Goal: Task Accomplishment & Management: Use online tool/utility

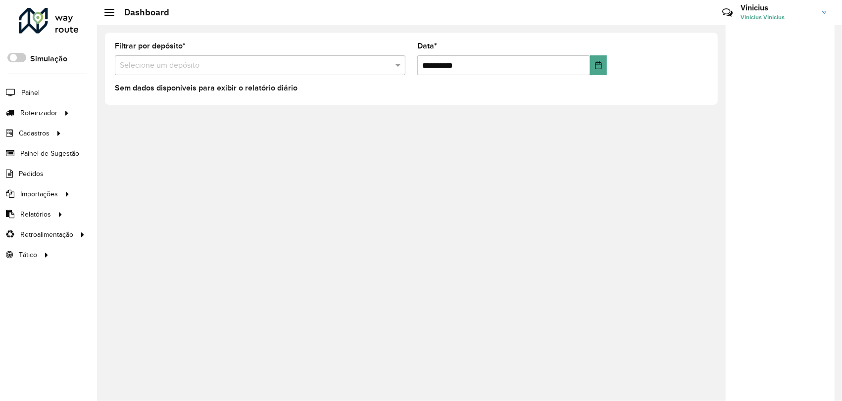
click at [64, 108] on icon at bounding box center [65, 112] width 8 height 15
click at [123, 113] on span "Entregas" at bounding box center [126, 113] width 28 height 10
click at [140, 112] on link "Entregas" at bounding box center [164, 113] width 121 height 20
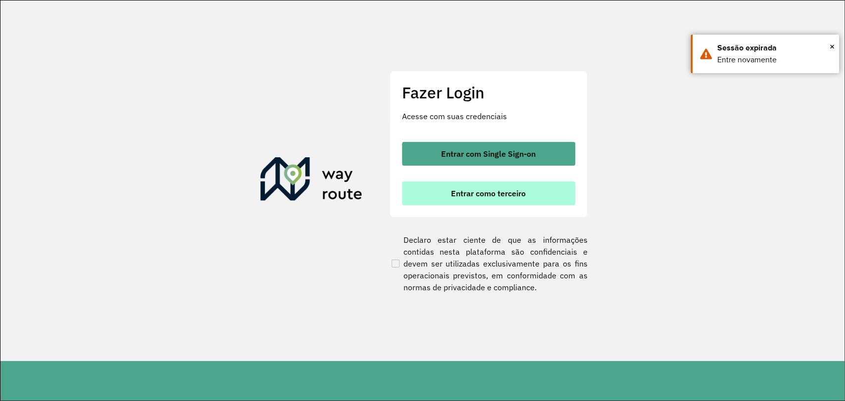
click at [459, 190] on span "Entrar como terceiro" at bounding box center [488, 194] width 75 height 8
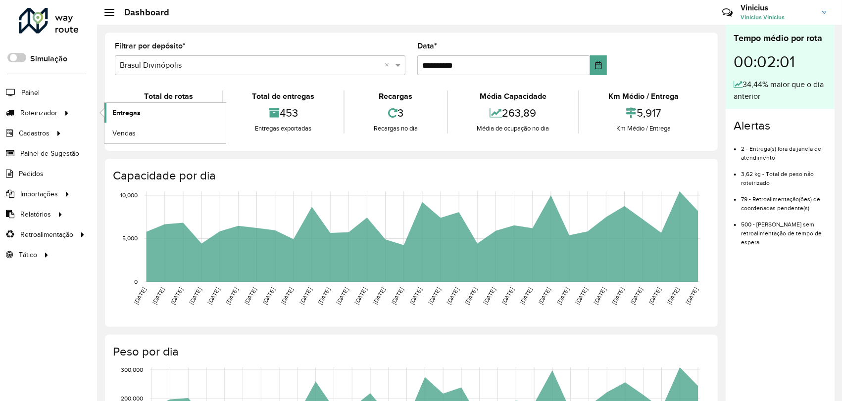
click at [139, 116] on span "Entregas" at bounding box center [126, 113] width 28 height 10
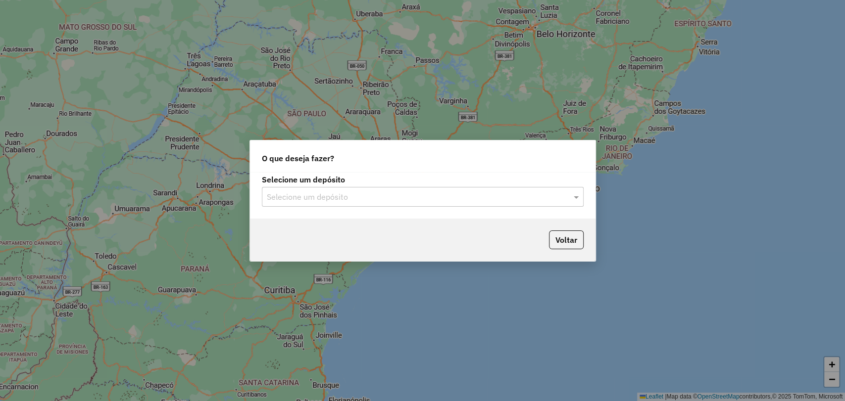
click at [317, 198] on input "text" at bounding box center [413, 198] width 292 height 12
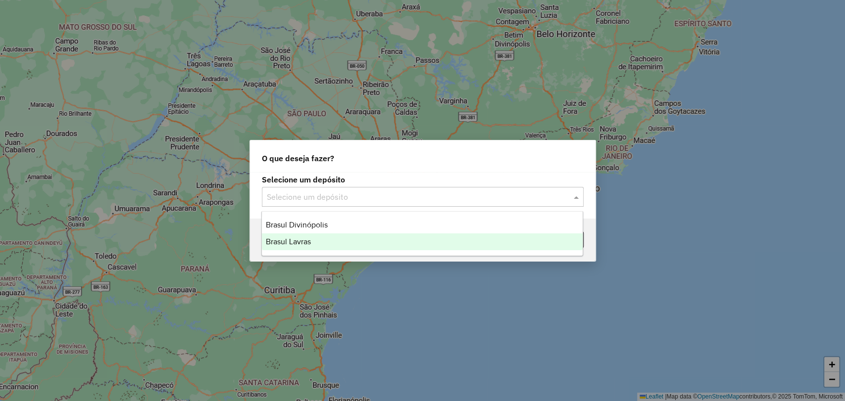
click at [350, 235] on div "Brasul Lavras" at bounding box center [422, 242] width 321 height 17
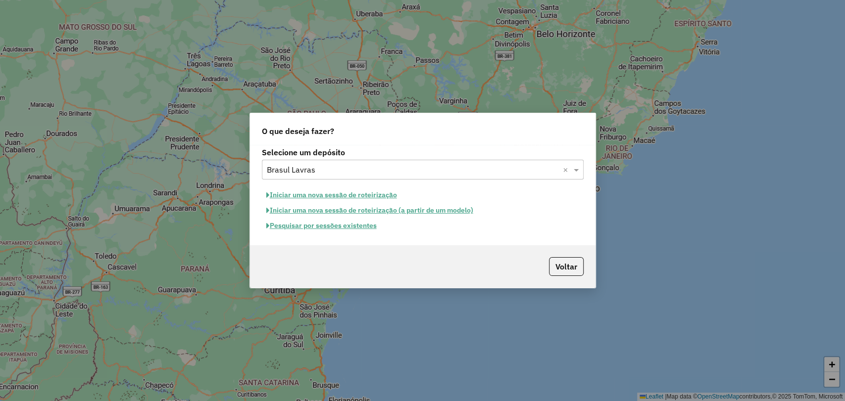
click at [354, 228] on button "Pesquisar por sessões existentes" at bounding box center [321, 225] width 119 height 15
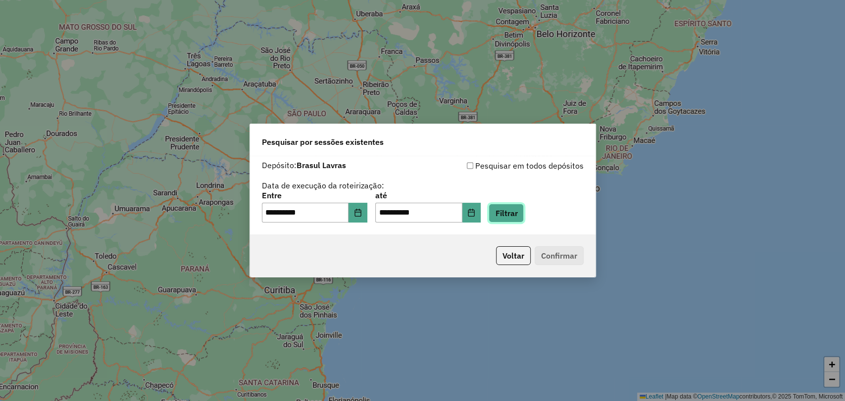
click at [522, 220] on button "Filtrar" at bounding box center [506, 213] width 35 height 19
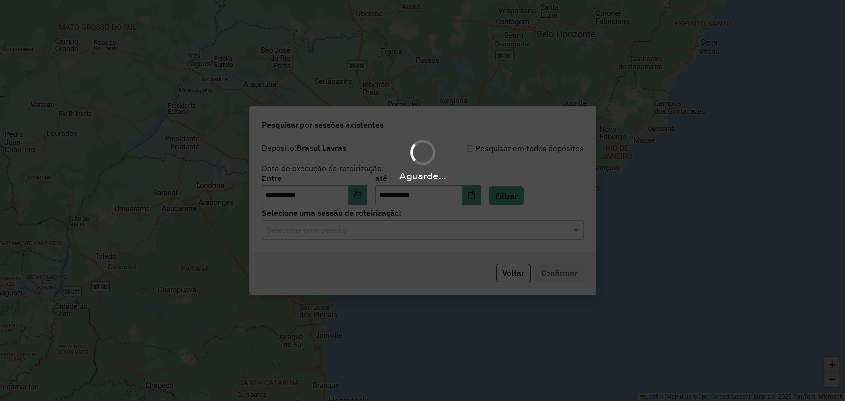
click at [385, 235] on input "text" at bounding box center [413, 231] width 292 height 12
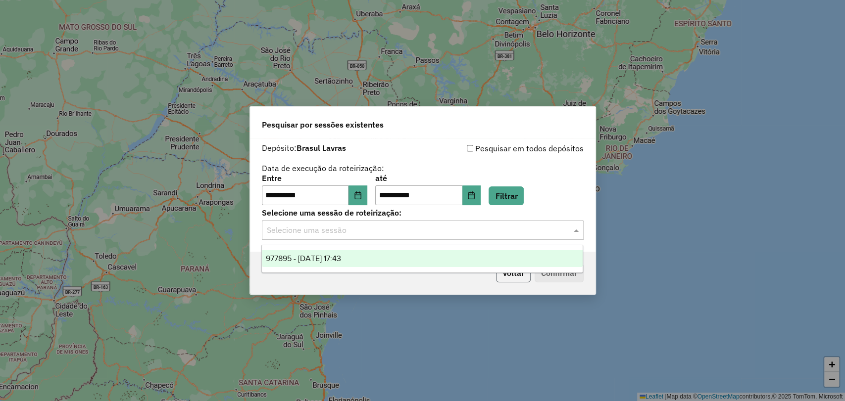
click at [514, 281] on button "Voltar" at bounding box center [513, 273] width 35 height 19
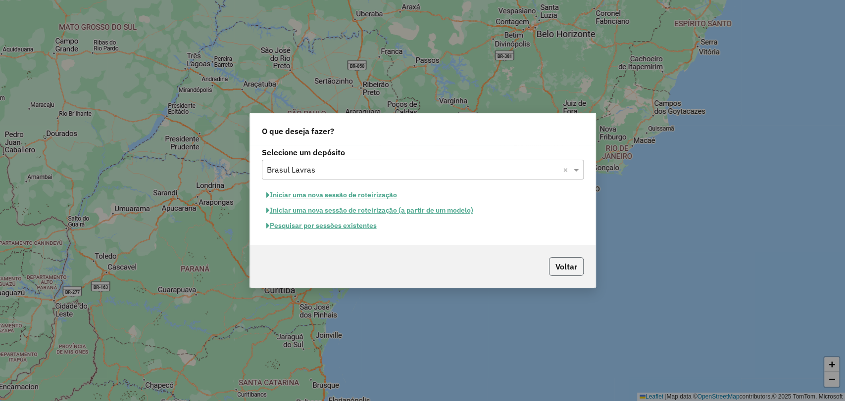
click at [571, 270] on button "Voltar" at bounding box center [566, 266] width 35 height 19
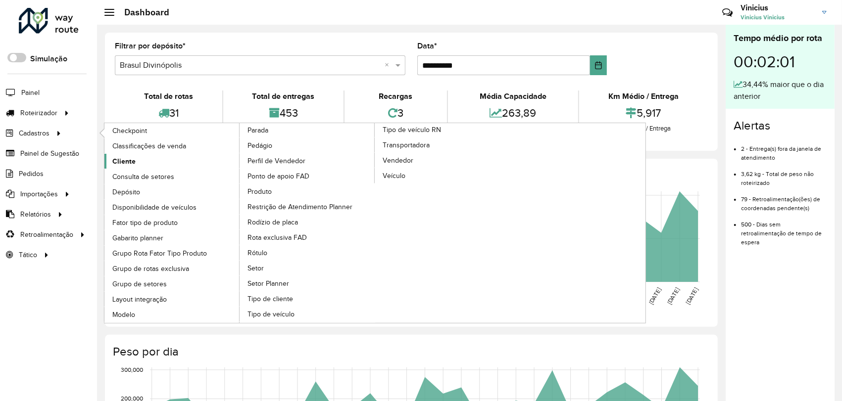
click at [120, 161] on span "Cliente" at bounding box center [123, 161] width 23 height 10
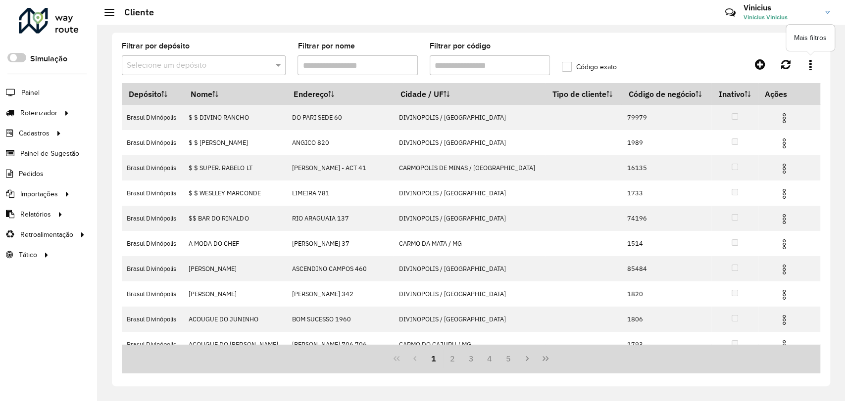
click at [811, 56] on link at bounding box center [810, 64] width 20 height 18
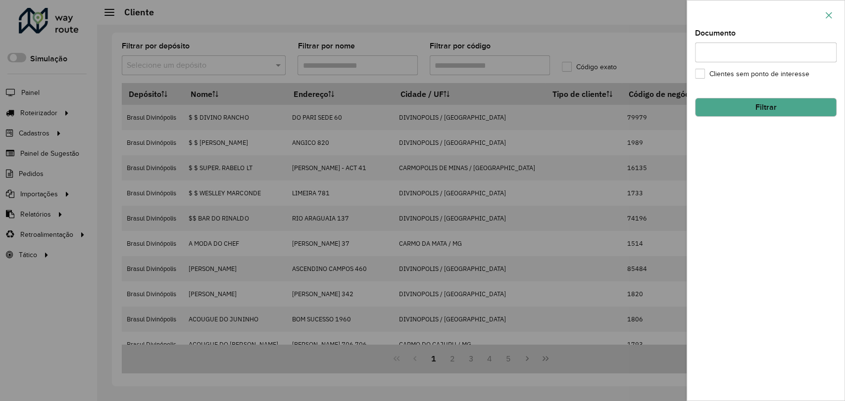
click at [832, 14] on icon "button" at bounding box center [829, 15] width 8 height 8
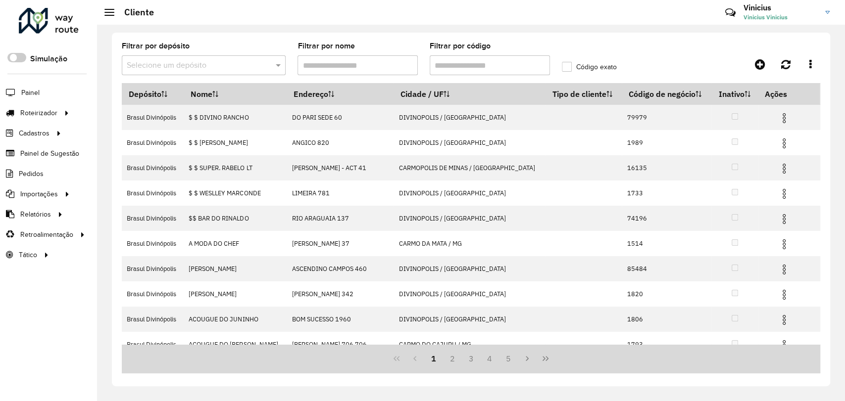
click at [227, 65] on input "text" at bounding box center [194, 66] width 134 height 12
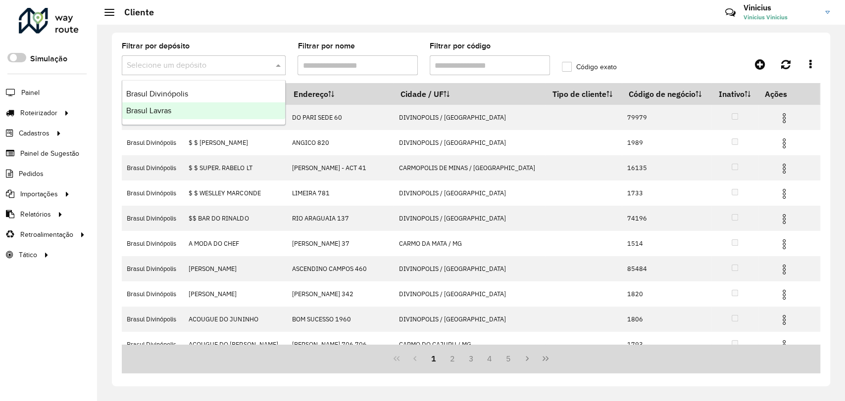
click at [189, 114] on div "Brasul Lavras" at bounding box center [203, 110] width 163 height 17
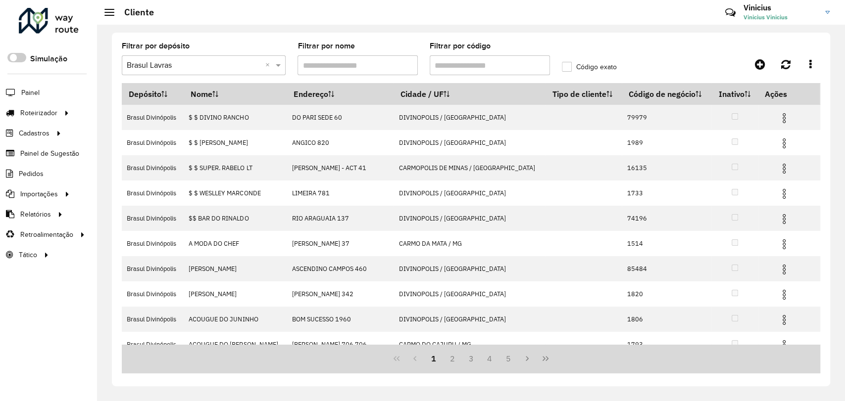
click at [355, 65] on hb-app "Aguarde... Pop-up bloqueado! Seu navegador bloqueou automáticamente a abertura …" at bounding box center [422, 200] width 845 height 401
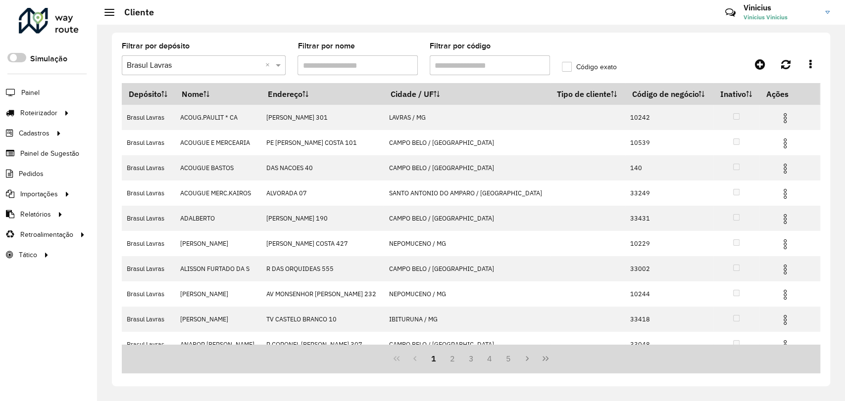
click at [357, 65] on input "Filtrar por nome" at bounding box center [357, 65] width 120 height 20
click at [427, 61] on formly-field "Filtrar por código" at bounding box center [490, 63] width 132 height 41
click at [439, 61] on input "Filtrar por código" at bounding box center [490, 65] width 120 height 20
drag, startPoint x: 644, startPoint y: 61, endPoint x: 657, endPoint y: 59, distance: 13.4
click at [649, 59] on div "Filtrar por depósito Selecione um depósito × Brasul Lavras × Filtrar por nome F…" at bounding box center [471, 63] width 698 height 41
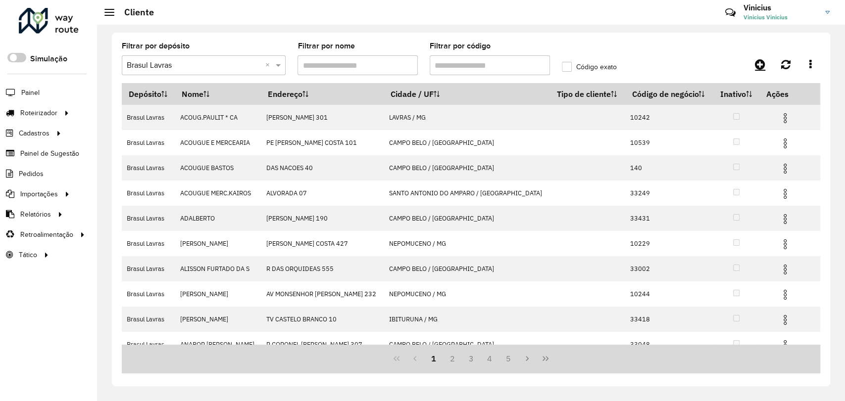
click at [748, 63] on div at bounding box center [732, 64] width 175 height 18
click at [758, 64] on icon at bounding box center [760, 64] width 10 height 12
click at [69, 117] on icon at bounding box center [67, 112] width 8 height 15
click at [127, 106] on link "Entregas" at bounding box center [164, 113] width 121 height 20
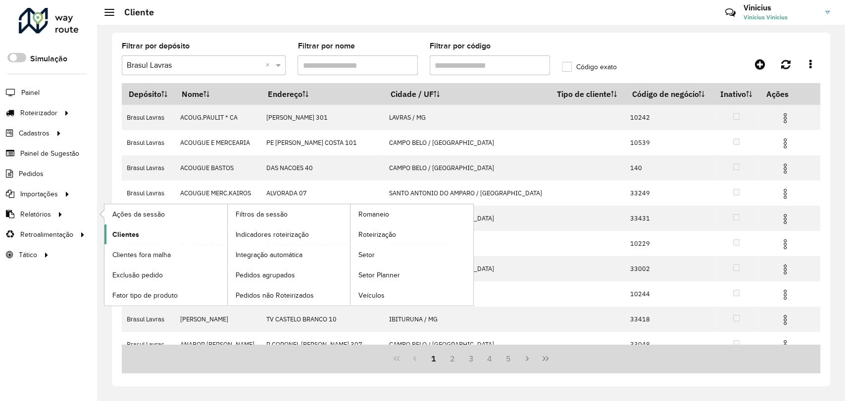
click at [117, 235] on span "Clientes" at bounding box center [125, 235] width 27 height 10
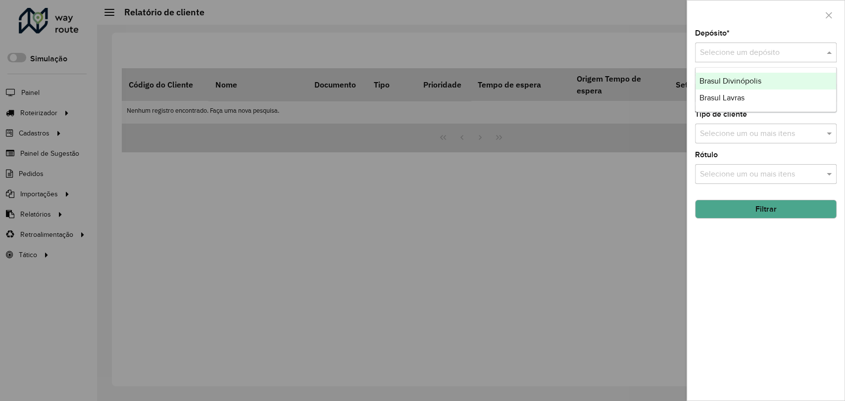
click at [746, 57] on input "text" at bounding box center [756, 53] width 112 height 12
click at [739, 99] on span "Brasul Lavras" at bounding box center [721, 98] width 45 height 8
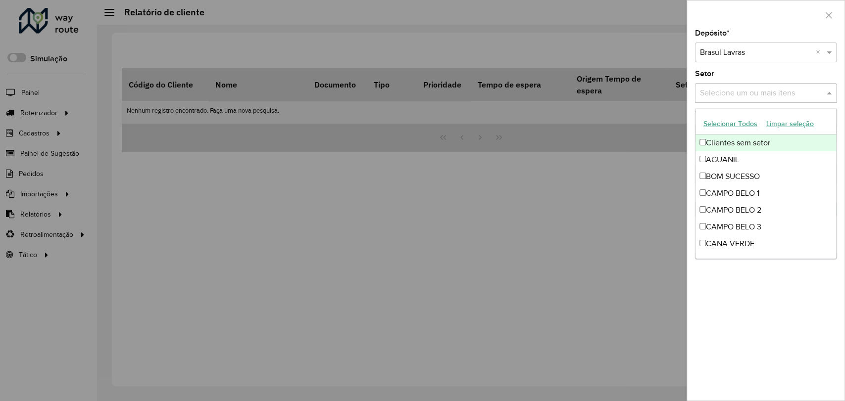
click at [748, 95] on input "text" at bounding box center [760, 94] width 127 height 12
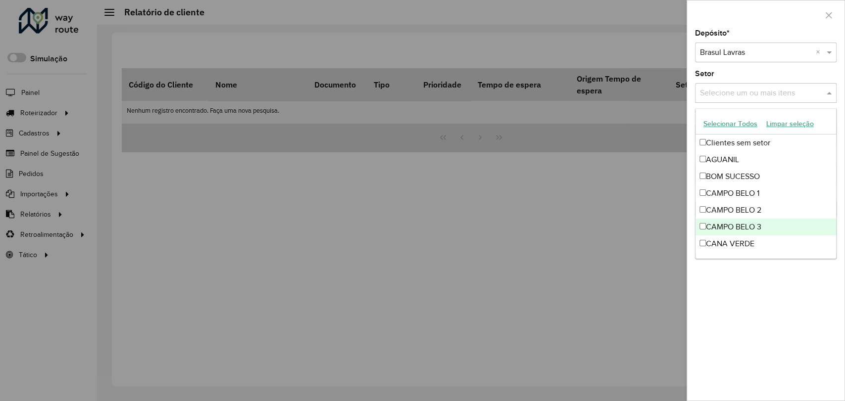
click at [757, 305] on div "Depósito * Selecione um depósito × Brasul Lavras × Setor Selecione um ou mais i…" at bounding box center [765, 215] width 157 height 371
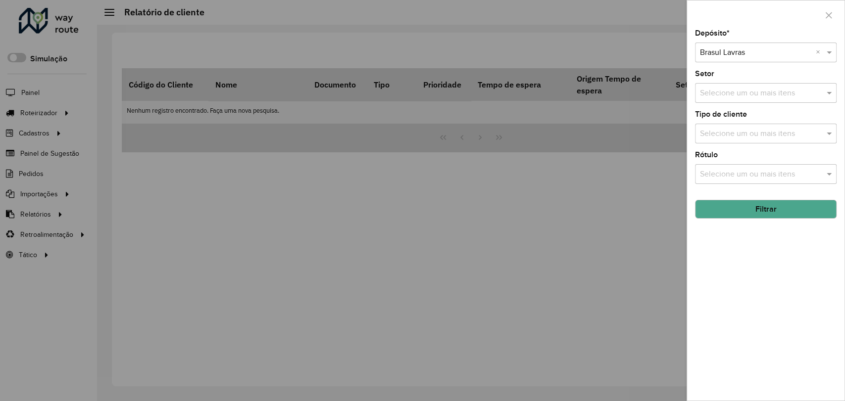
click at [751, 147] on div "Depósito * Selecione um depósito × Brasul Lavras × Setor Selecione um ou mais i…" at bounding box center [765, 215] width 157 height 371
click at [754, 137] on input "text" at bounding box center [760, 134] width 127 height 12
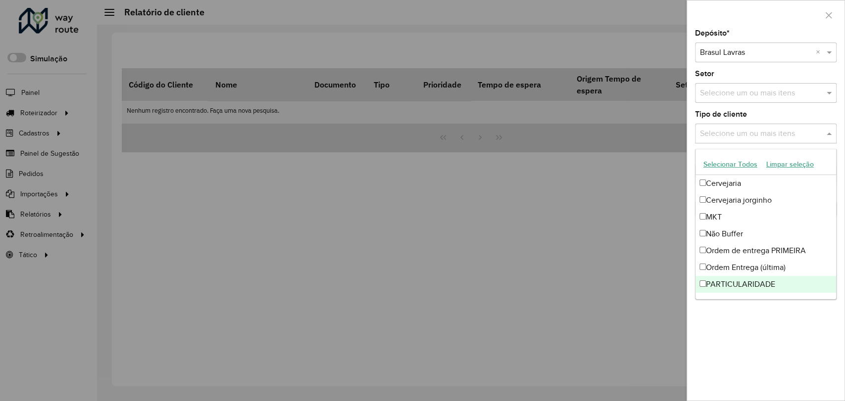
click at [746, 357] on div "Depósito * Selecione um depósito × Brasul Lavras × Setor Selecione um ou mais i…" at bounding box center [765, 215] width 157 height 371
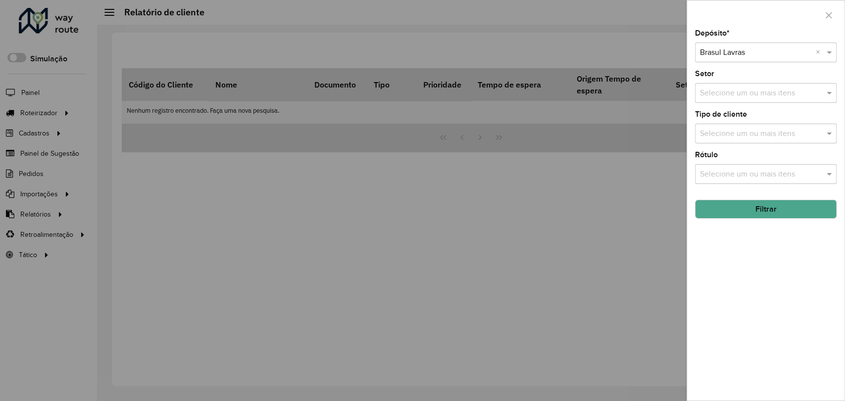
click at [759, 181] on div "Selecione um ou mais itens" at bounding box center [766, 174] width 142 height 20
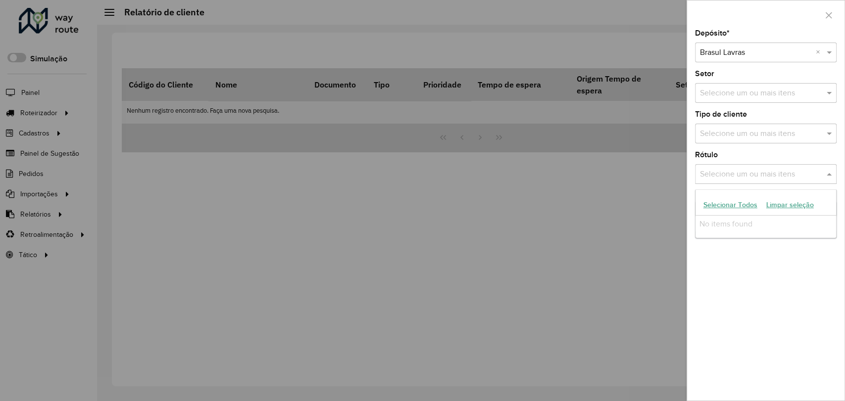
click at [772, 282] on div "Depósito * Selecione um depósito × Brasul Lavras × Setor Selecione um ou mais i…" at bounding box center [765, 215] width 157 height 371
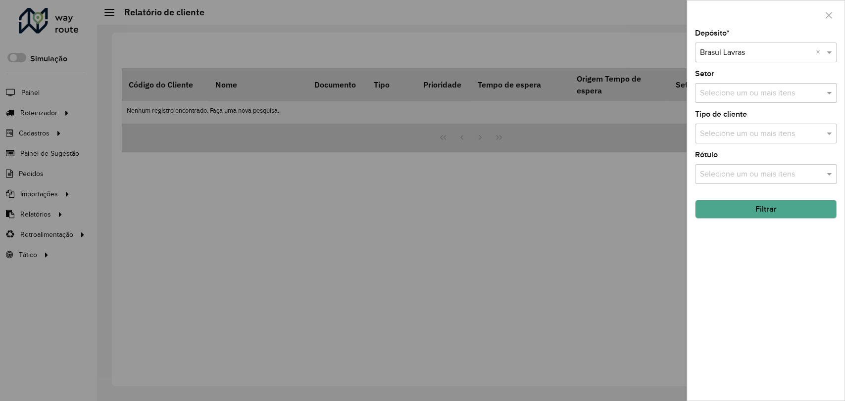
click at [770, 212] on button "Filtrar" at bounding box center [766, 209] width 142 height 19
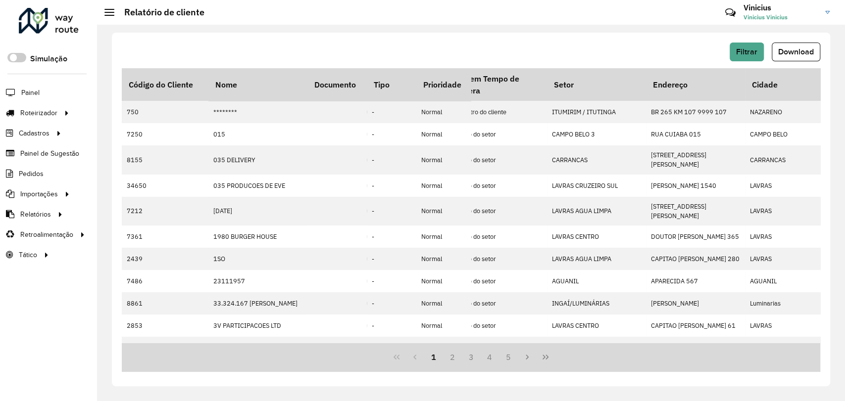
scroll to position [0, 123]
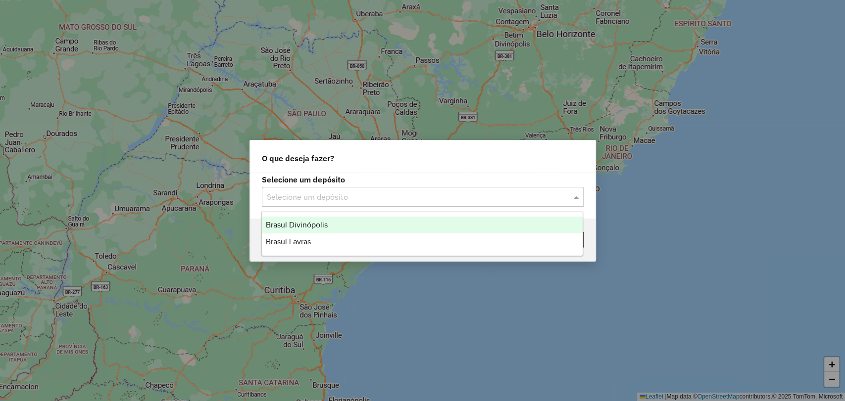
click at [397, 199] on input "text" at bounding box center [413, 198] width 292 height 12
click at [339, 239] on div "Brasul Lavras" at bounding box center [422, 242] width 321 height 17
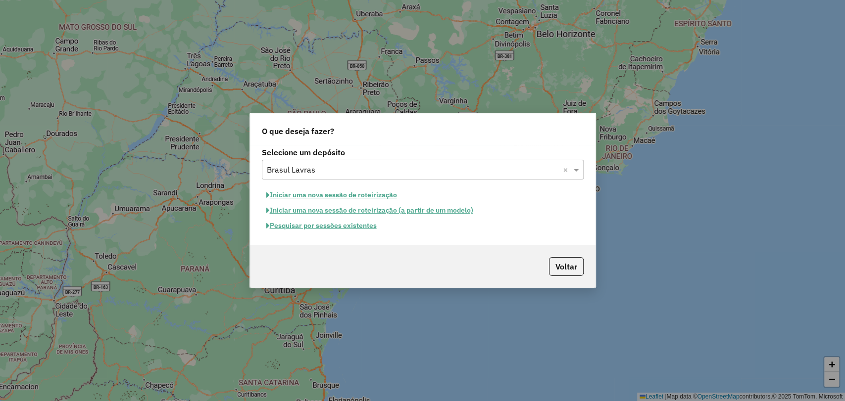
click at [364, 227] on button "Pesquisar por sessões existentes" at bounding box center [321, 225] width 119 height 15
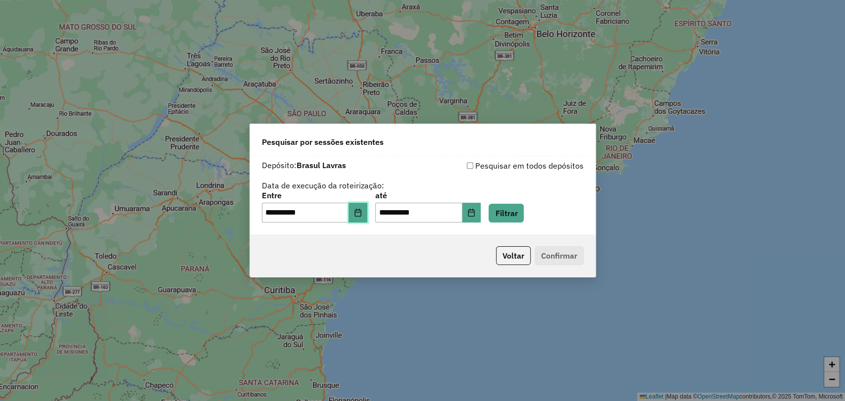
click at [367, 214] on button "Choose Date" at bounding box center [357, 213] width 19 height 20
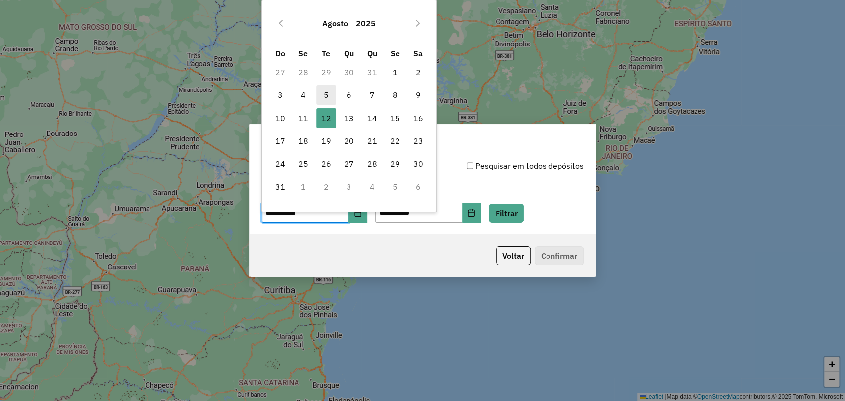
click at [324, 96] on span "5" at bounding box center [326, 95] width 20 height 20
type input "**********"
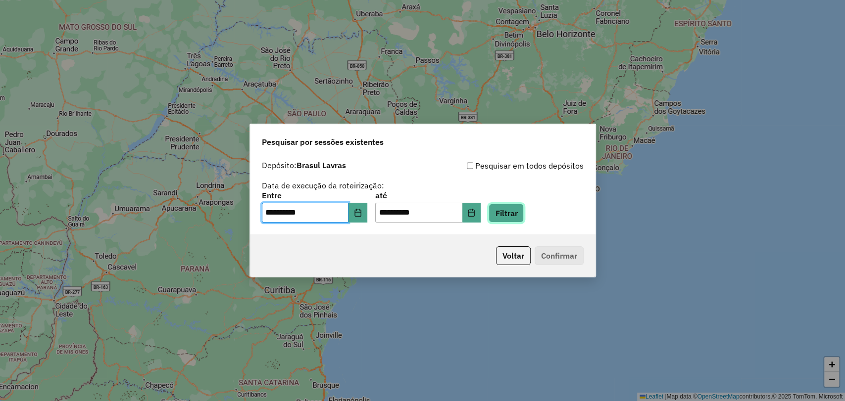
click at [506, 215] on button "Filtrar" at bounding box center [506, 213] width 35 height 19
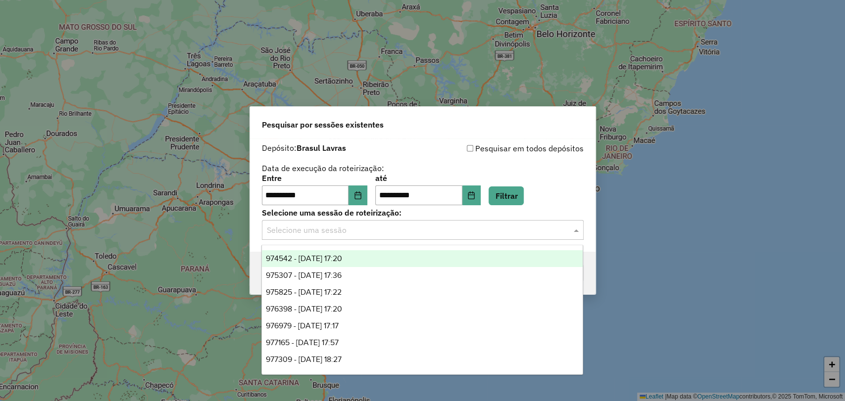
click at [386, 235] on input "text" at bounding box center [413, 231] width 292 height 12
click at [342, 259] on span "974542 - 05/08/2025 17:20" at bounding box center [304, 258] width 76 height 8
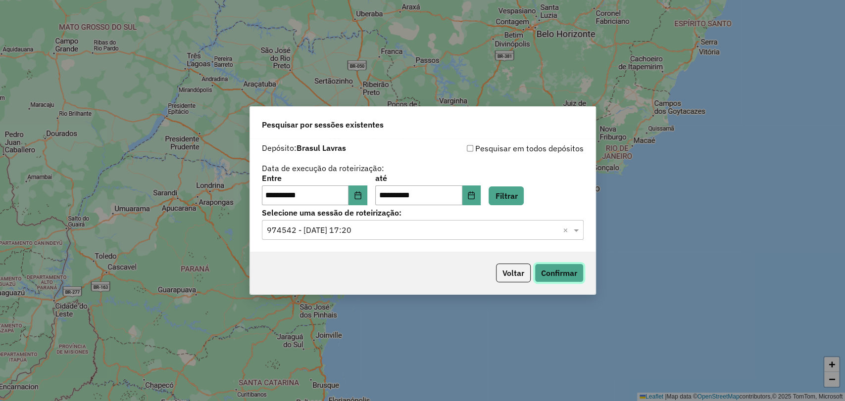
click at [549, 263] on div "Voltar Confirmar" at bounding box center [423, 273] width 346 height 43
click at [560, 281] on button "Confirmar" at bounding box center [559, 273] width 49 height 19
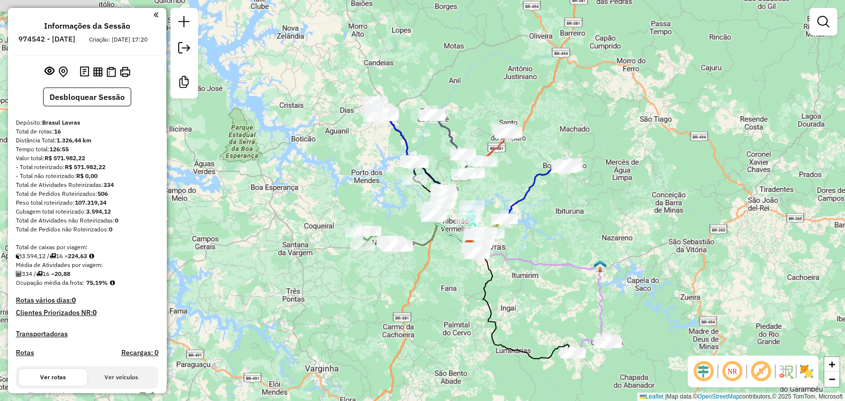
drag, startPoint x: 398, startPoint y: 256, endPoint x: 446, endPoint y: 302, distance: 65.8
click at [446, 302] on div "Janela de atendimento Grade de atendimento Capacidade Transportadoras Veículos …" at bounding box center [422, 200] width 845 height 401
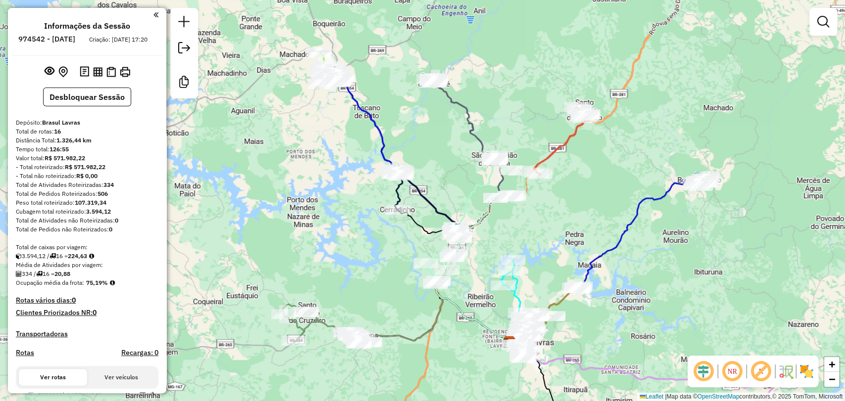
drag, startPoint x: 440, startPoint y: 149, endPoint x: 460, endPoint y: 195, distance: 50.3
click at [460, 195] on div "Janela de atendimento Grade de atendimento Capacidade Transportadoras Veículos …" at bounding box center [422, 200] width 845 height 401
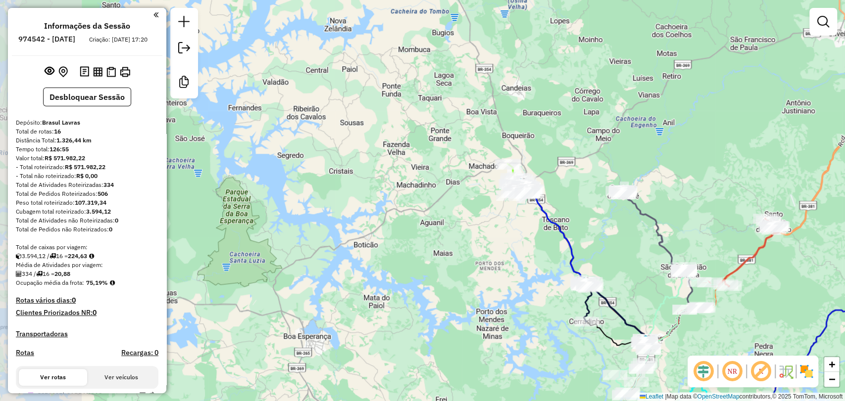
drag, startPoint x: 302, startPoint y: 124, endPoint x: 477, endPoint y: 206, distance: 193.1
click at [492, 232] on div "Janela de atendimento Grade de atendimento Capacidade Transportadoras Veículos …" at bounding box center [422, 200] width 845 height 401
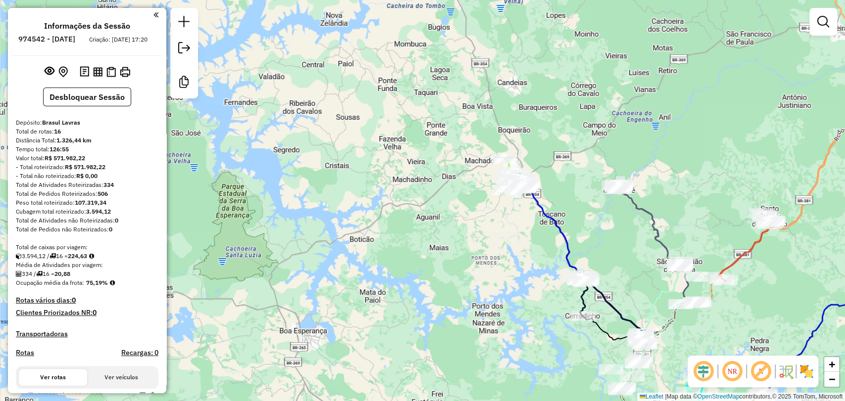
drag, startPoint x: 503, startPoint y: 266, endPoint x: 498, endPoint y: 263, distance: 6.2
click at [498, 263] on div "Janela de atendimento Grade de atendimento Capacidade Transportadoras Veículos …" at bounding box center [422, 200] width 845 height 401
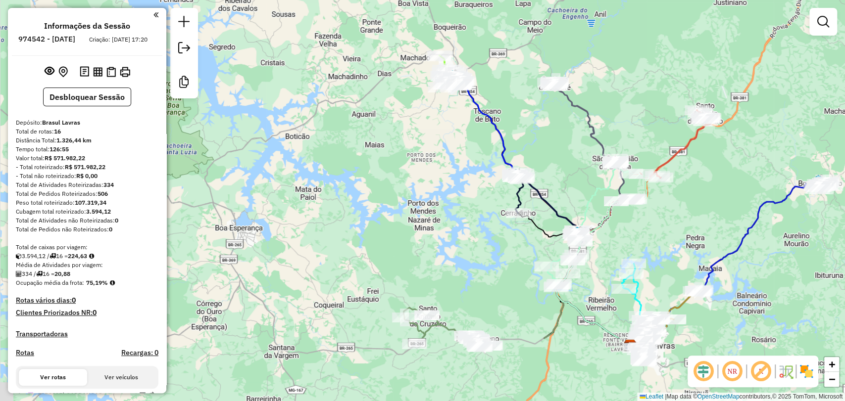
drag, startPoint x: 511, startPoint y: 318, endPoint x: 446, endPoint y: 215, distance: 121.4
click at [446, 215] on div "Janela de atendimento Grade de atendimento Capacidade Transportadoras Veículos …" at bounding box center [422, 200] width 845 height 401
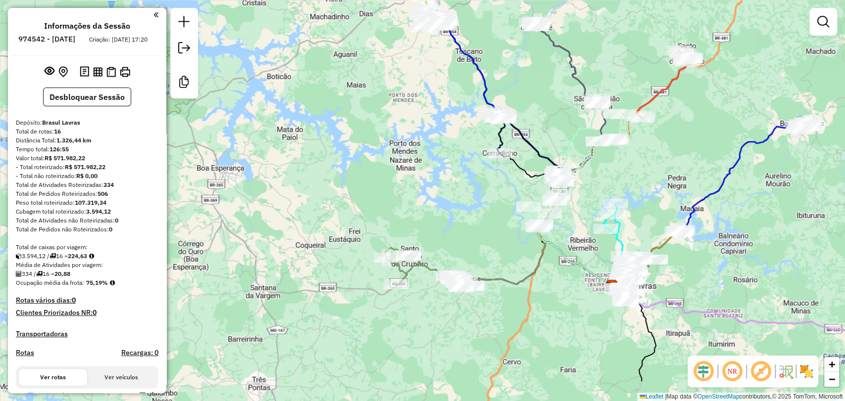
drag, startPoint x: 479, startPoint y: 282, endPoint x: 458, endPoint y: 208, distance: 76.0
click at [458, 208] on div "Janela de atendimento Grade de atendimento Capacidade Transportadoras Veículos …" at bounding box center [422, 200] width 845 height 401
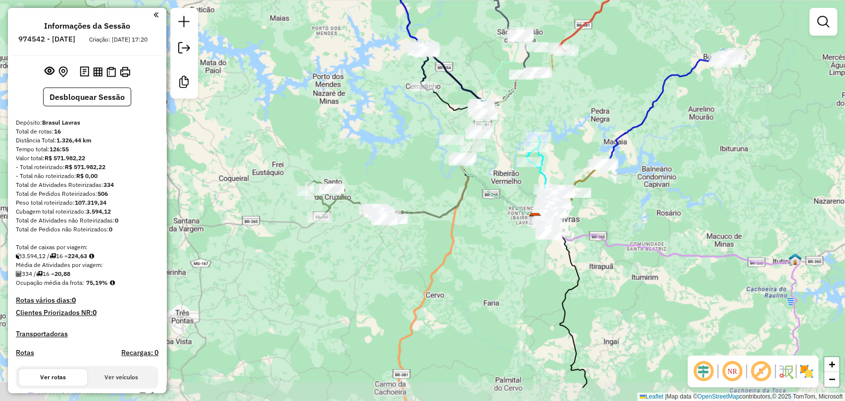
drag, startPoint x: 681, startPoint y: 336, endPoint x: 606, endPoint y: 282, distance: 91.9
click at [606, 282] on div "Janela de atendimento Grade de atendimento Capacidade Transportadoras Veículos …" at bounding box center [422, 200] width 845 height 401
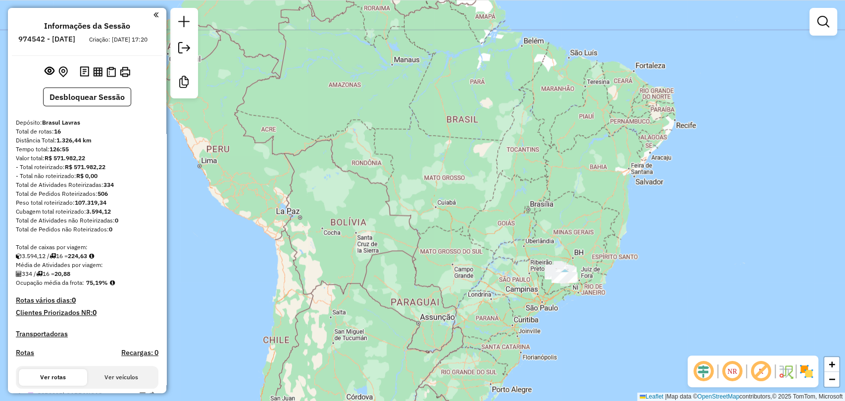
drag, startPoint x: 536, startPoint y: 355, endPoint x: 514, endPoint y: 290, distance: 69.0
click at [514, 290] on div "Janela de atendimento Grade de atendimento Capacidade Transportadoras Veículos …" at bounding box center [422, 200] width 845 height 401
